Goal: Information Seeking & Learning: Learn about a topic

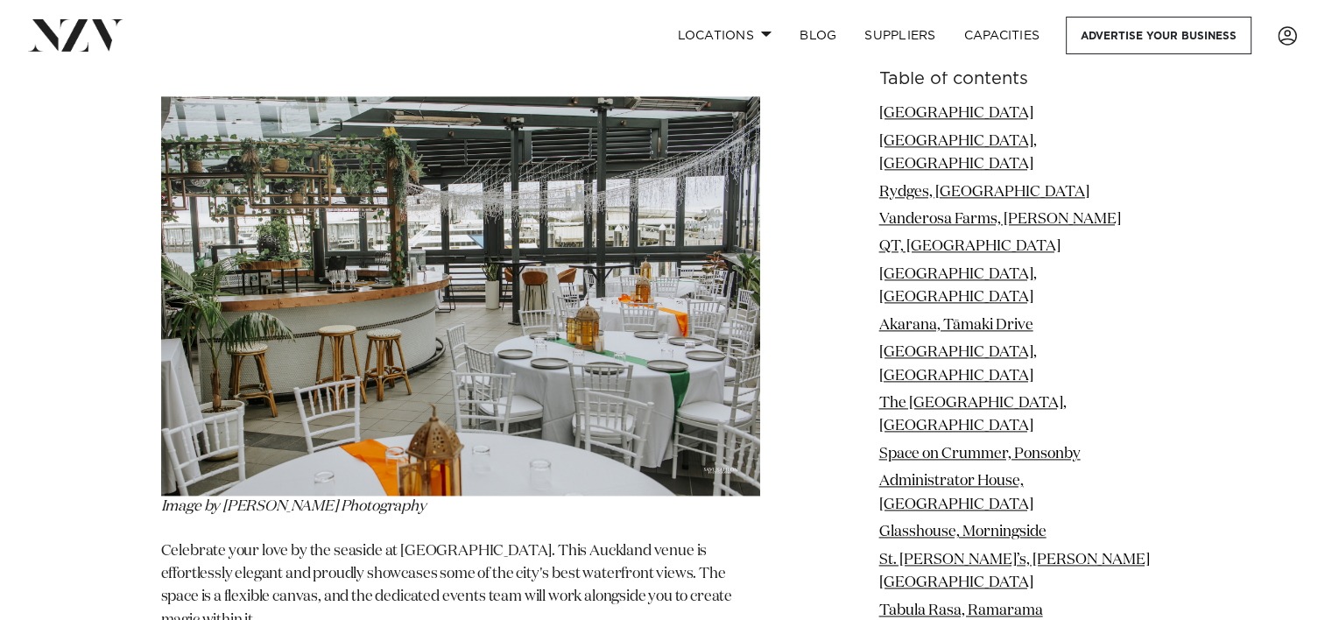
scroll to position [2102, 0]
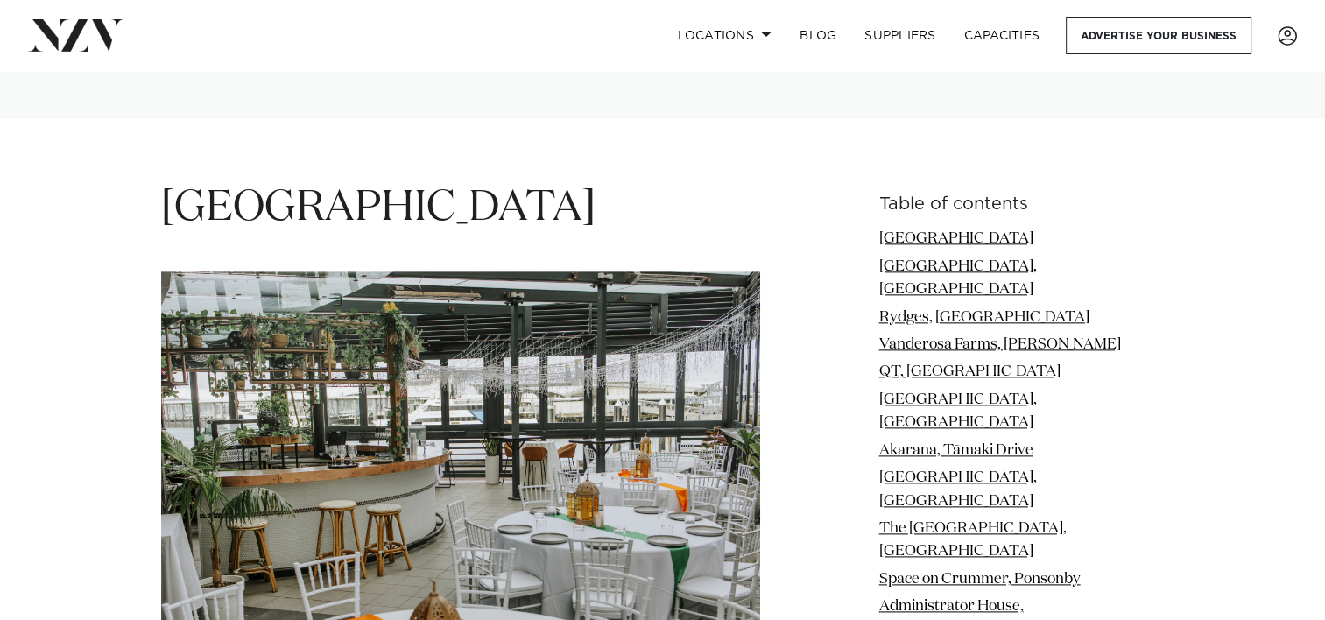
click at [297, 308] on img at bounding box center [460, 470] width 599 height 399
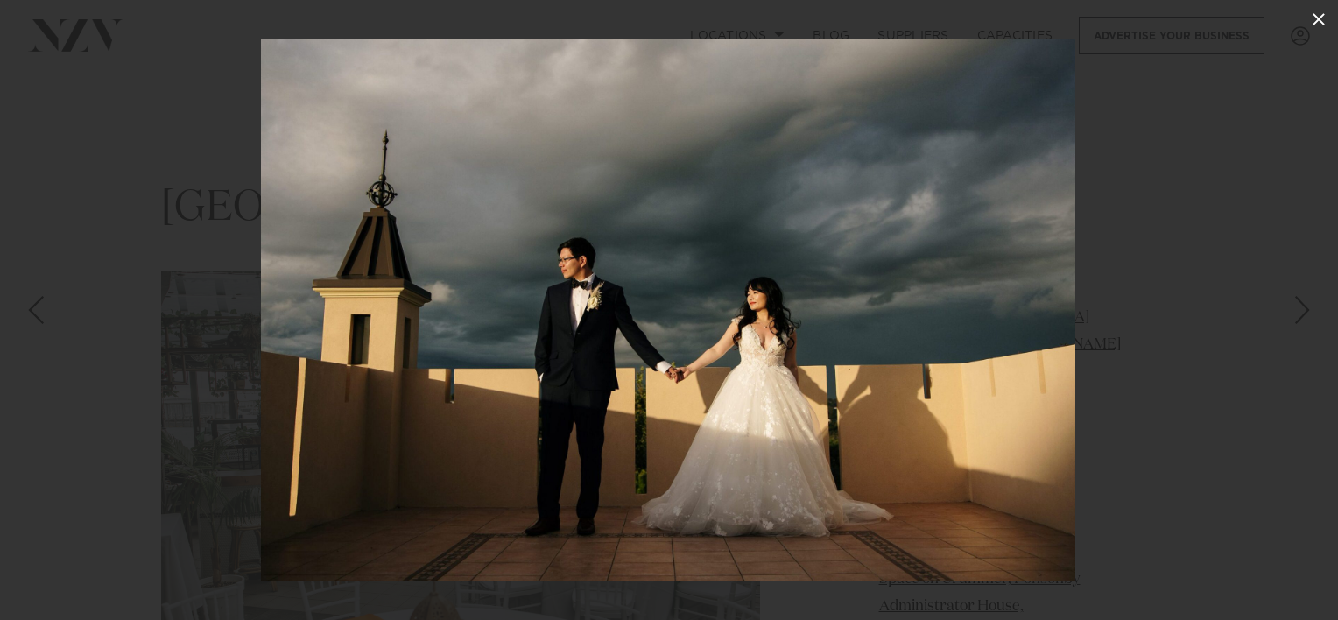
click at [1313, 20] on icon at bounding box center [1318, 19] width 21 height 21
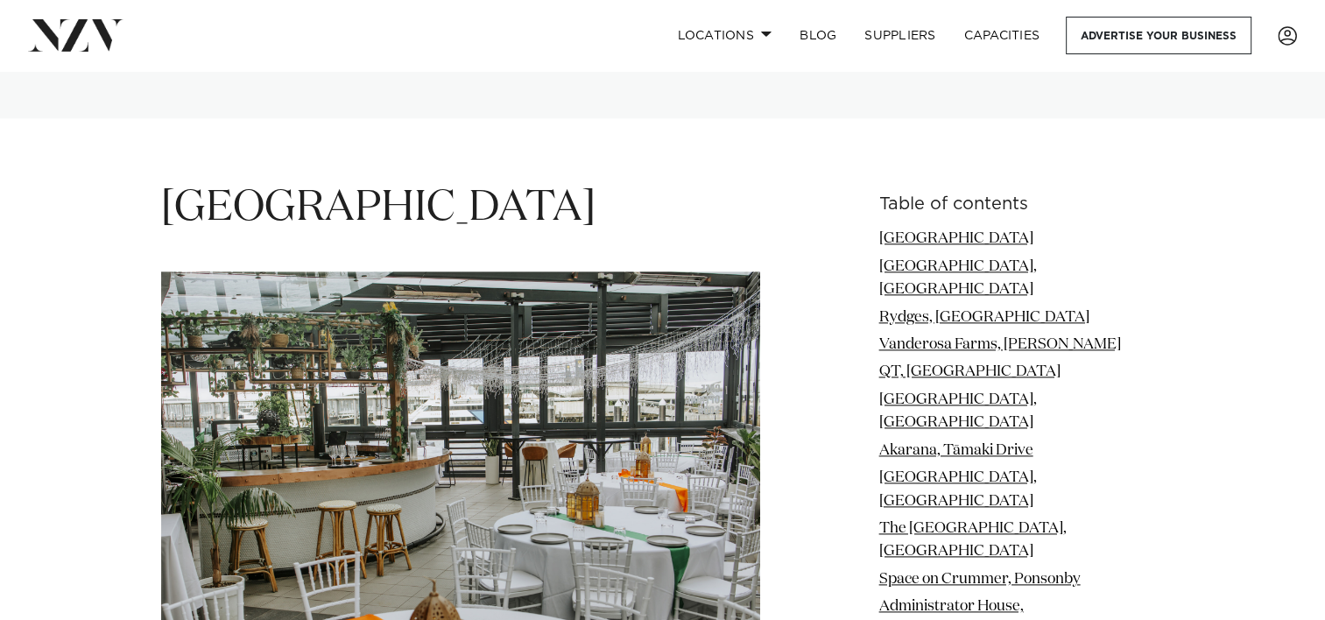
scroll to position [2014, 0]
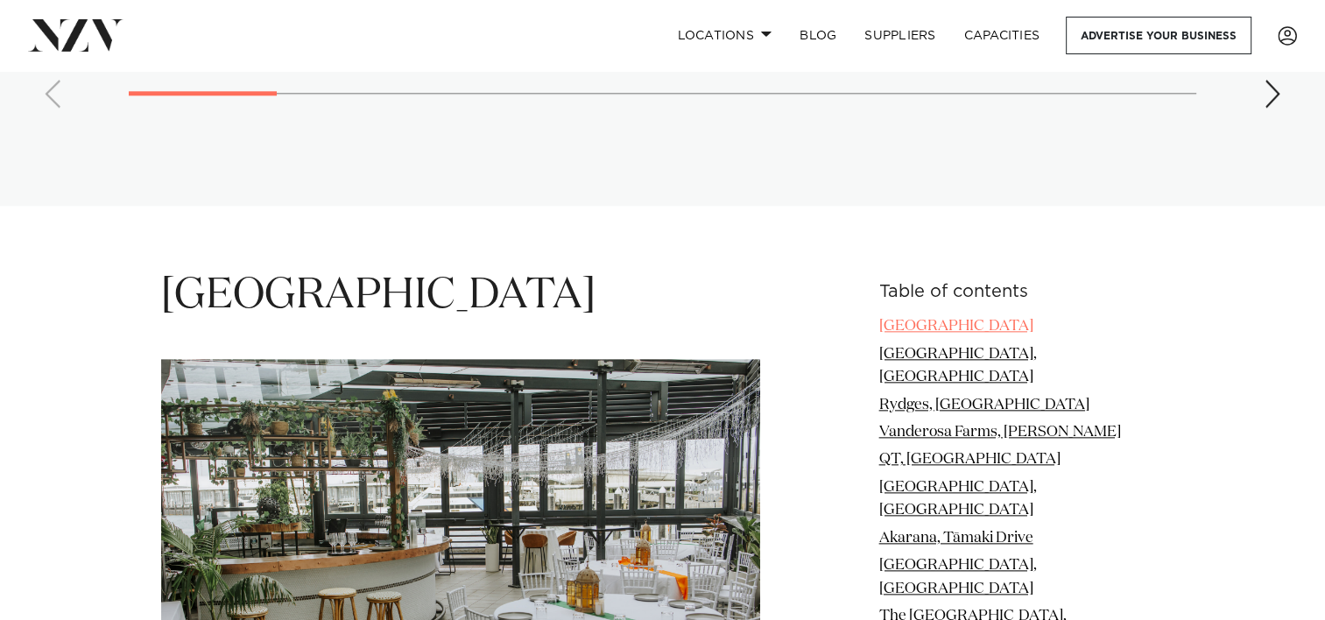
click at [962, 319] on link "Wharfside Event Centre" at bounding box center [956, 326] width 154 height 15
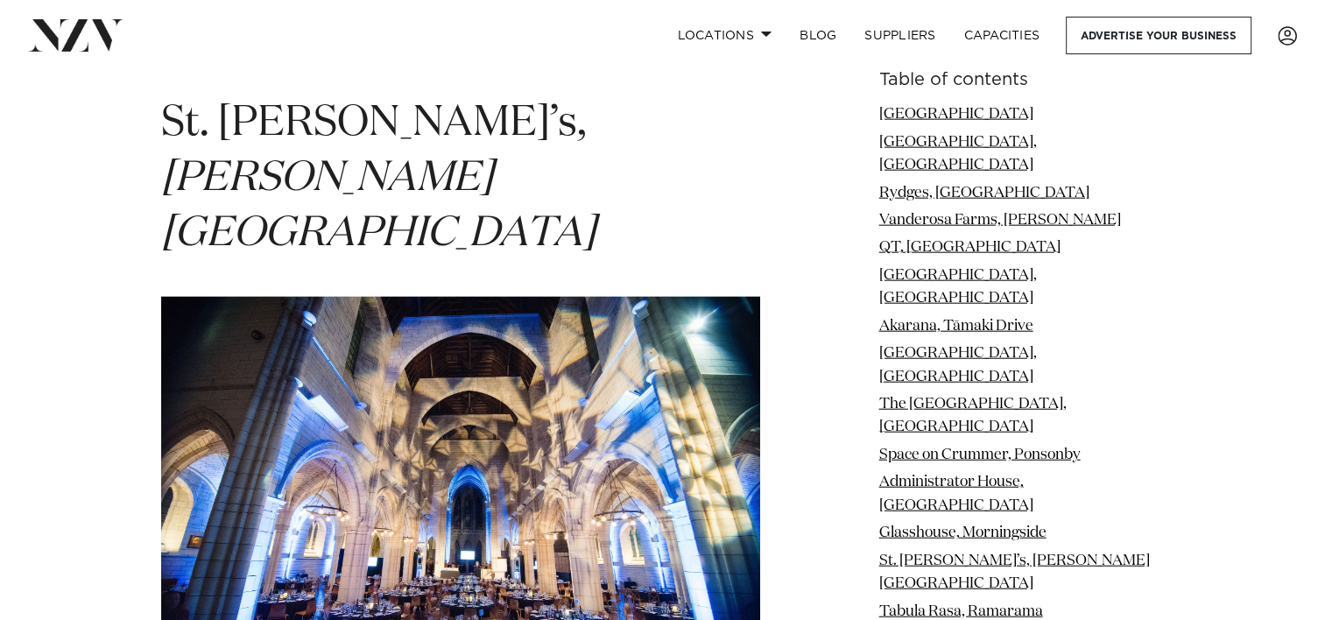
scroll to position [10820, 0]
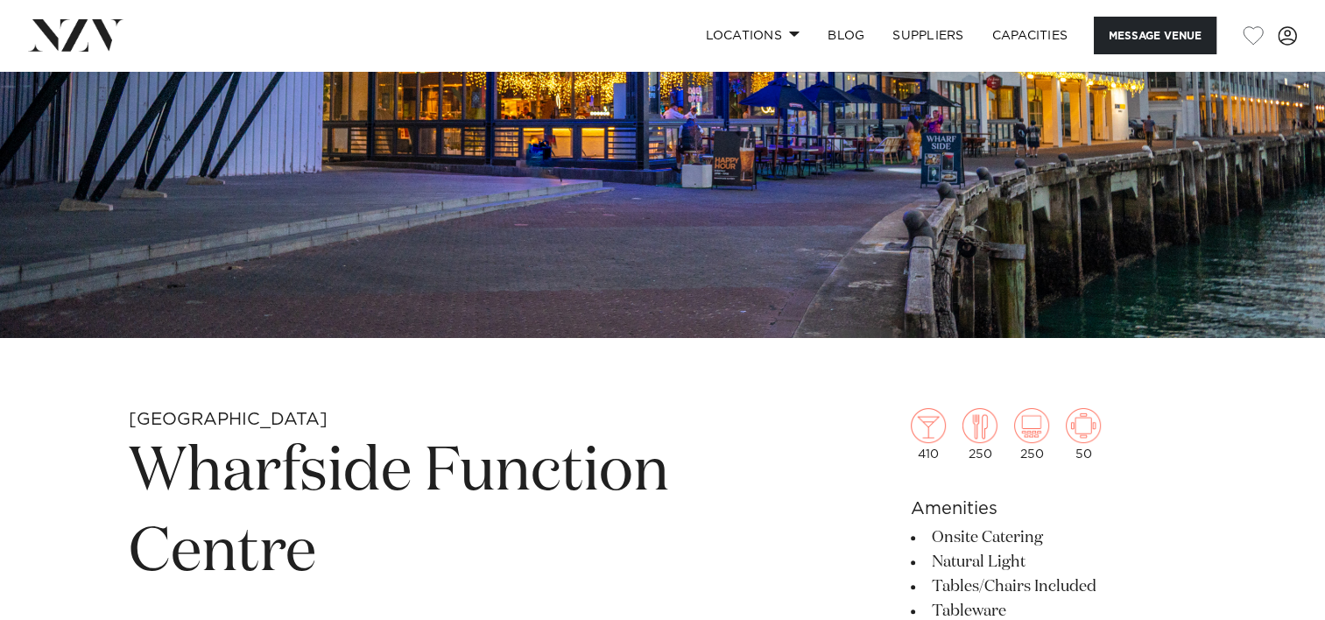
scroll to position [350, 0]
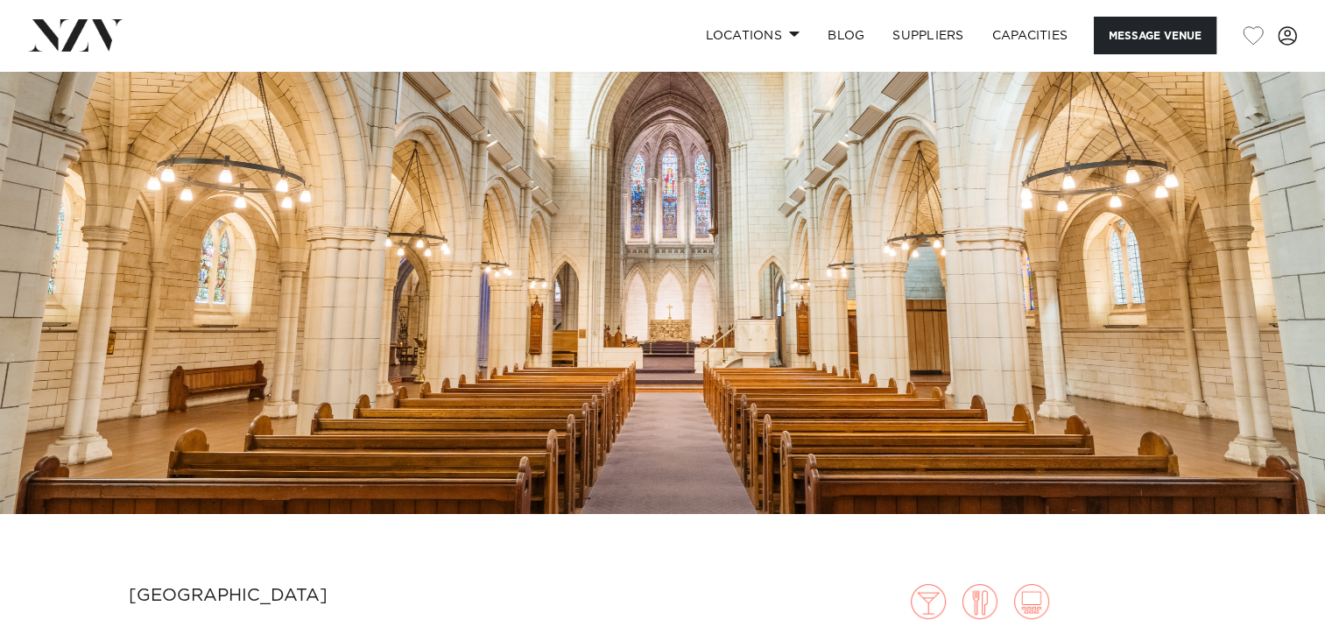
scroll to position [175, 0]
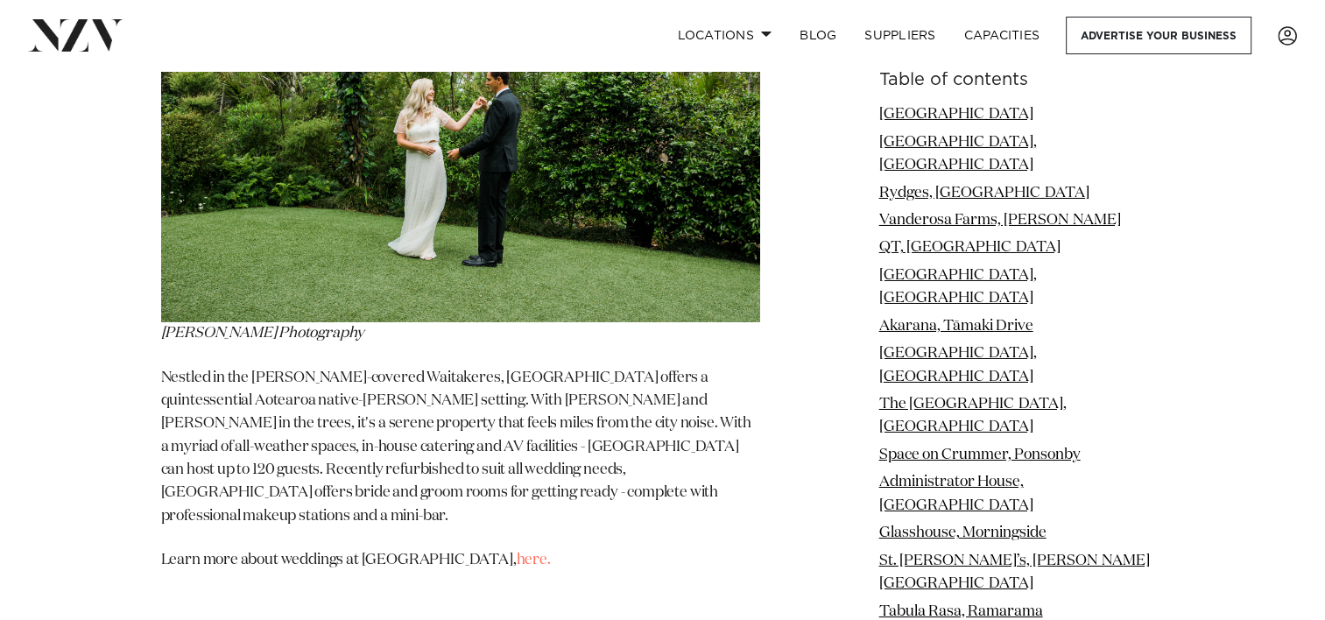
scroll to position [12571, 0]
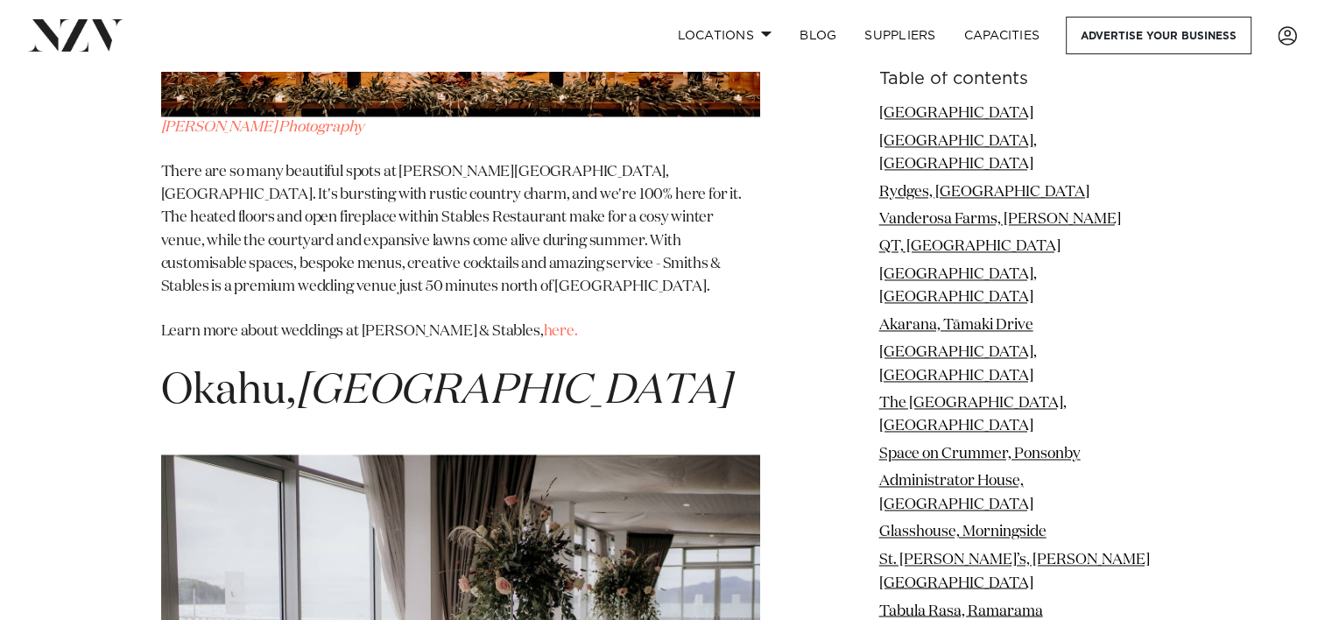
scroll to position [15987, 0]
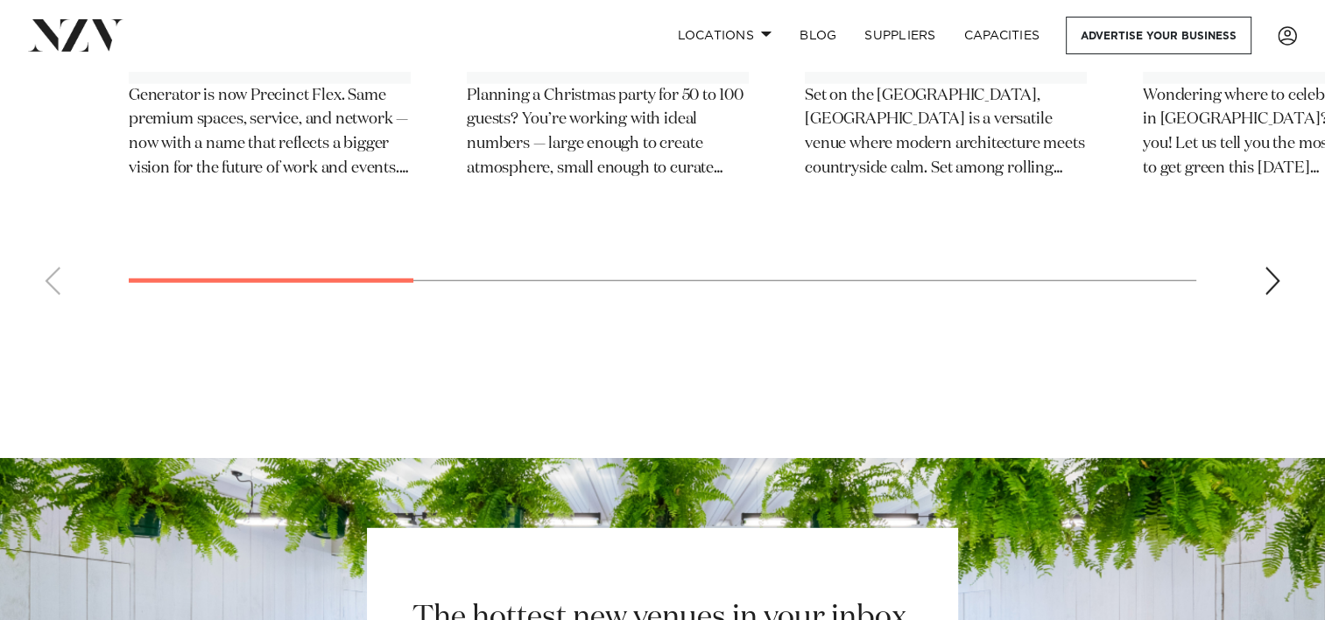
scroll to position [31359, 0]
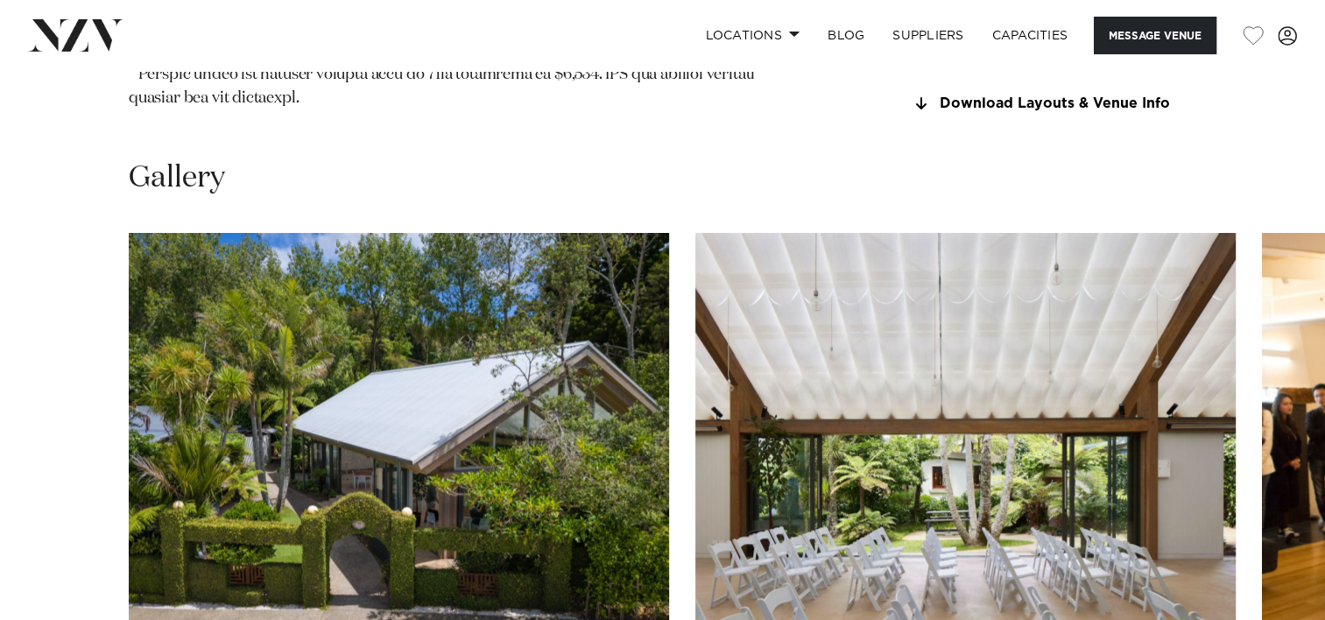
scroll to position [2014, 0]
